Goal: Task Accomplishment & Management: Complete application form

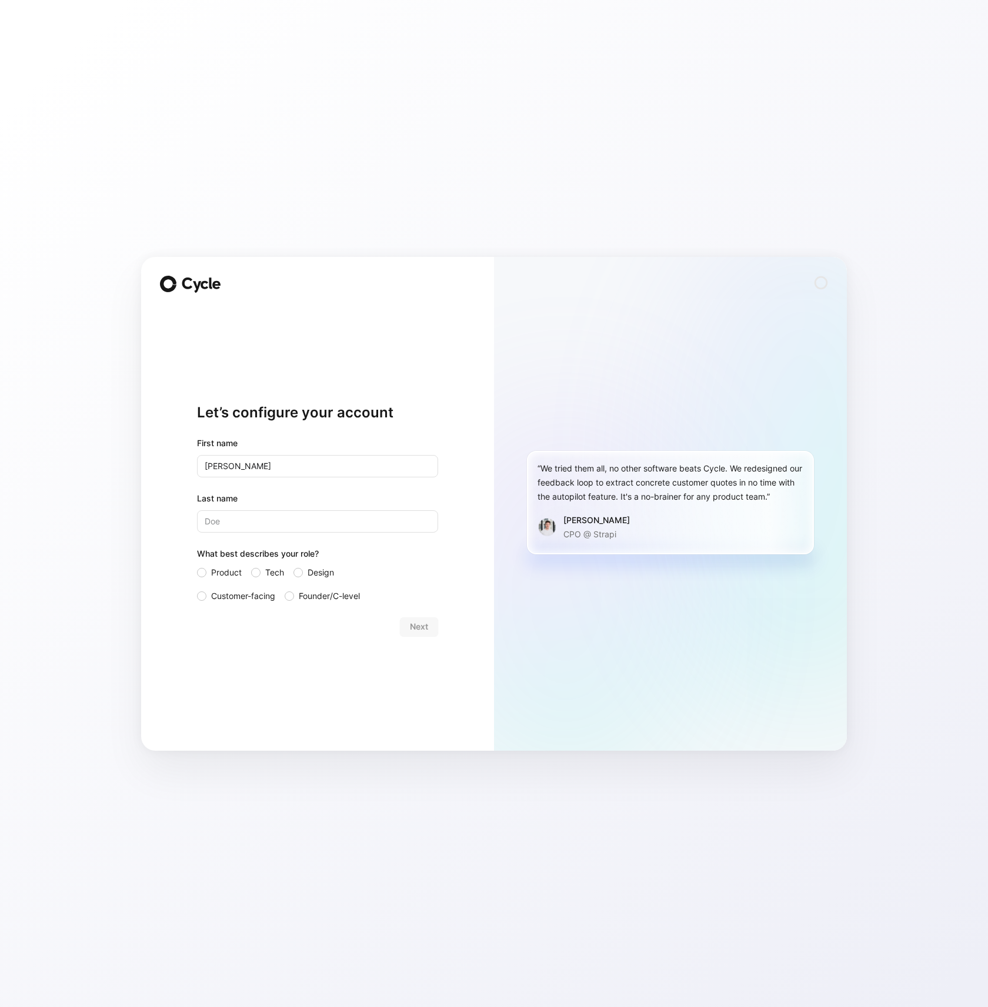
type input "[PERSON_NAME]"
type input "Spotorno"
click at [265, 689] on div "Let’s configure your account First name [PERSON_NAME] Last name [PERSON_NAME] W…" at bounding box center [317, 520] width 241 height 425
click at [256, 574] on div at bounding box center [255, 572] width 9 height 9
click at [251, 566] on input "Tech" at bounding box center [251, 566] width 0 height 0
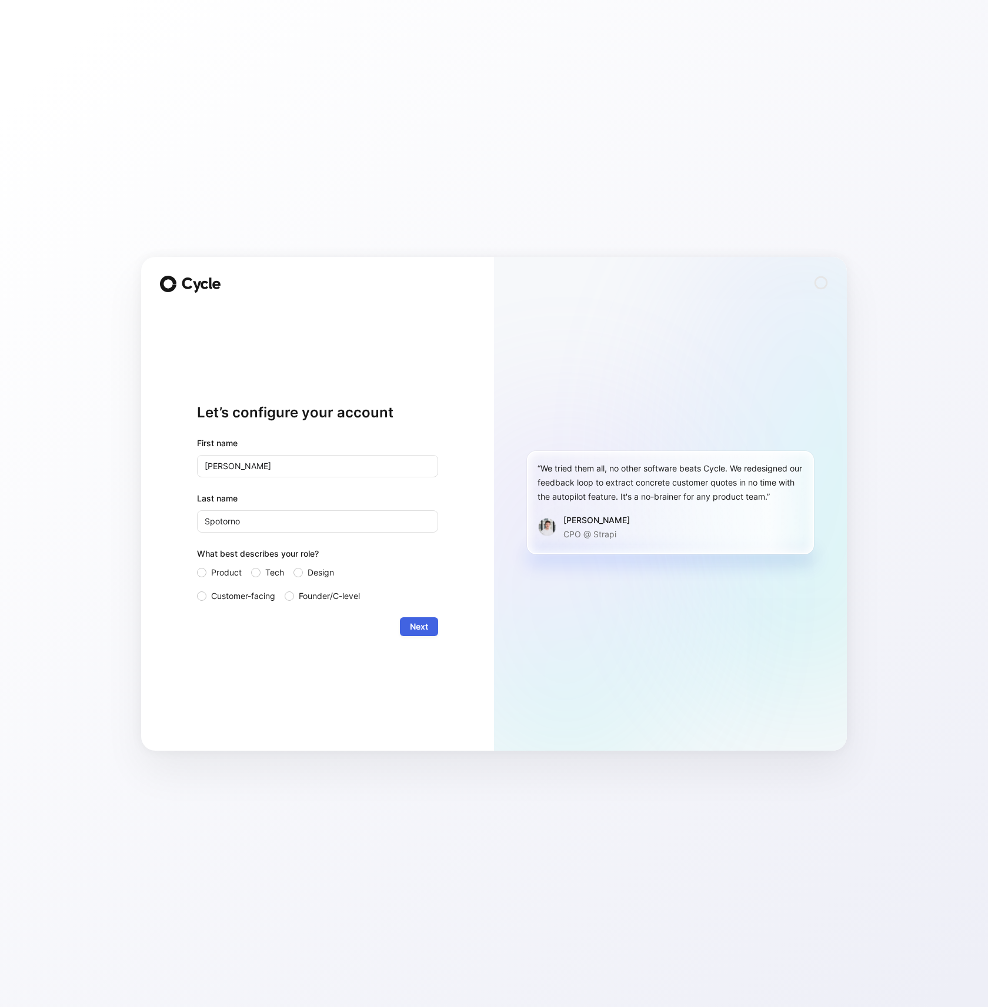
click at [417, 623] on span "Next" at bounding box center [419, 627] width 18 height 14
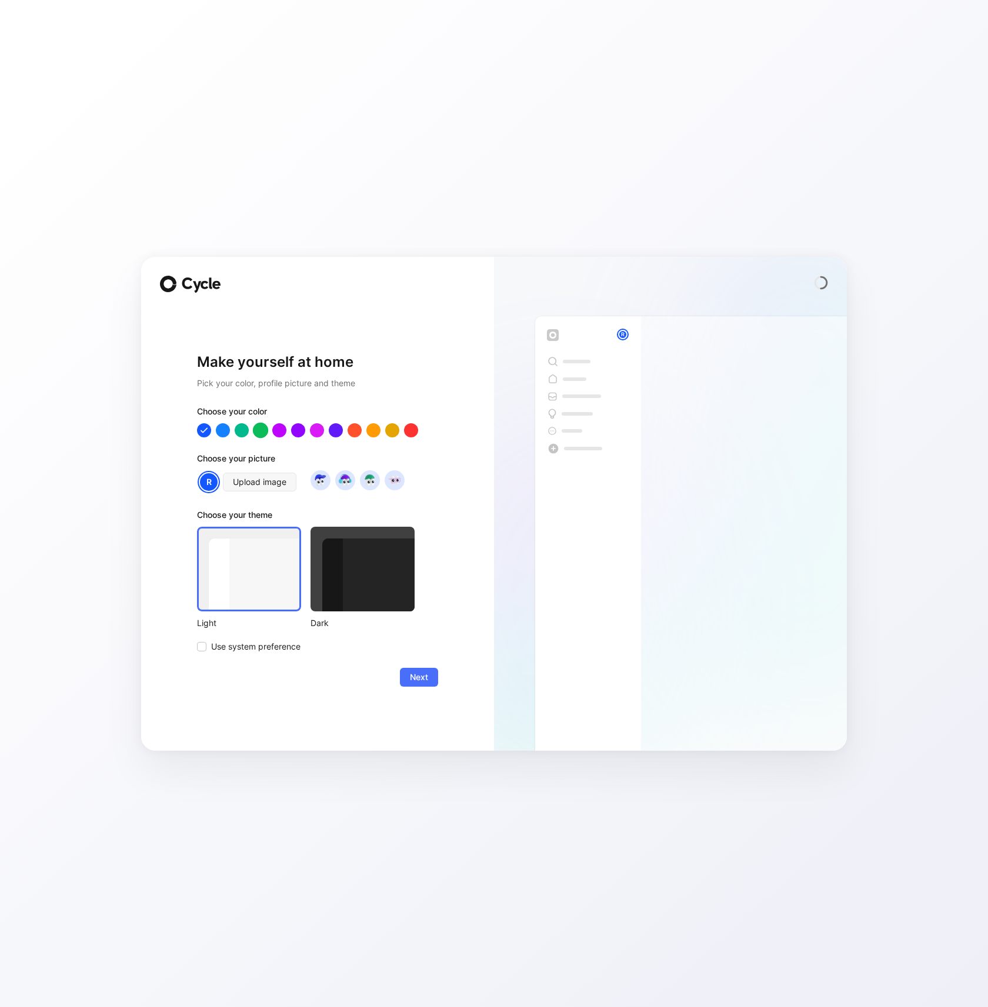
click at [263, 425] on div at bounding box center [260, 429] width 15 height 15
click at [366, 599] on div at bounding box center [362, 569] width 104 height 85
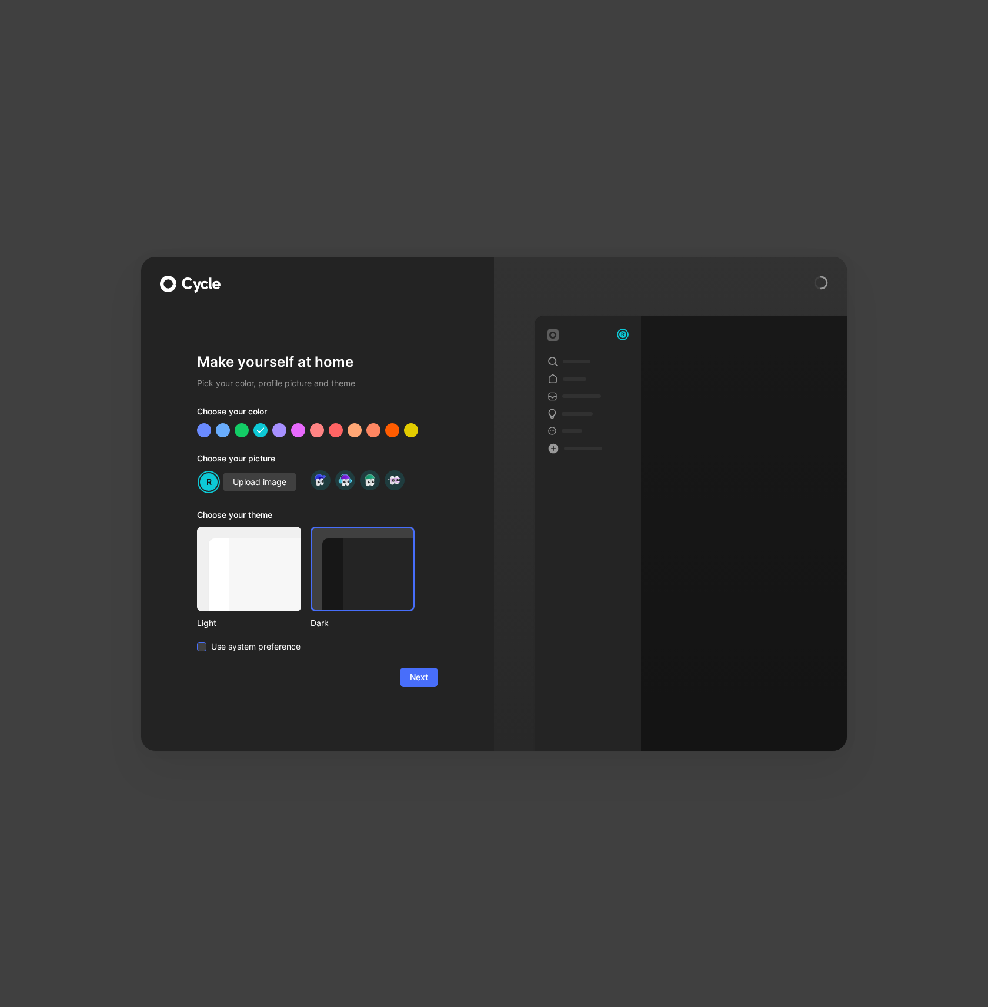
click at [290, 647] on span "Use system preference" at bounding box center [255, 647] width 89 height 14
click at [197, 640] on input "Use system preference" at bounding box center [197, 640] width 0 height 0
click at [404, 672] on button "Next" at bounding box center [419, 677] width 38 height 19
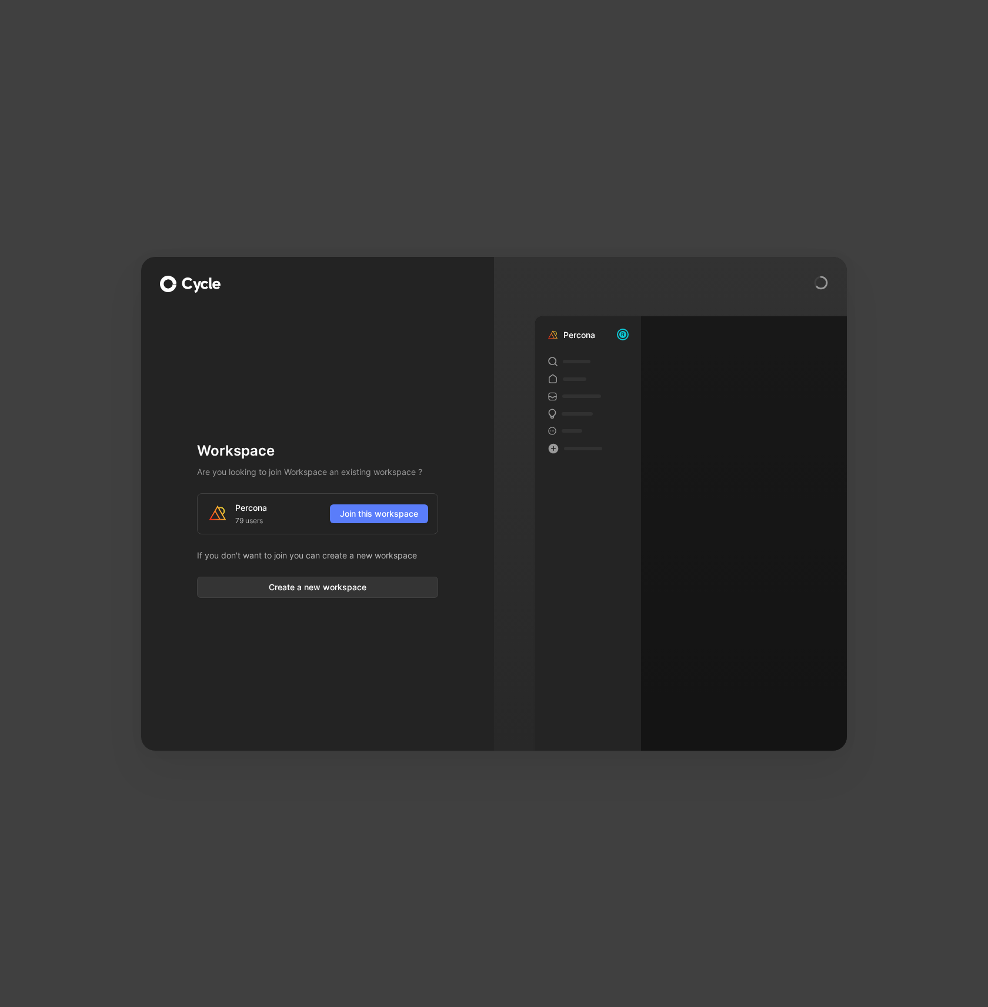
click at [380, 517] on span "Join this workspace" at bounding box center [379, 514] width 78 height 14
